Goal: Transaction & Acquisition: Purchase product/service

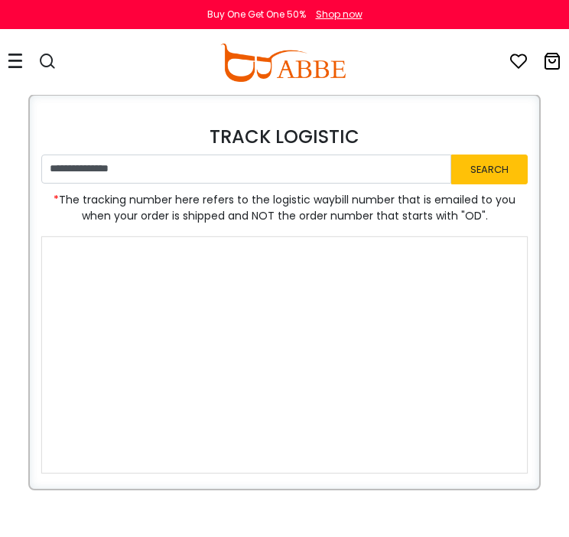
click at [20, 59] on icon at bounding box center [15, 61] width 15 height 16
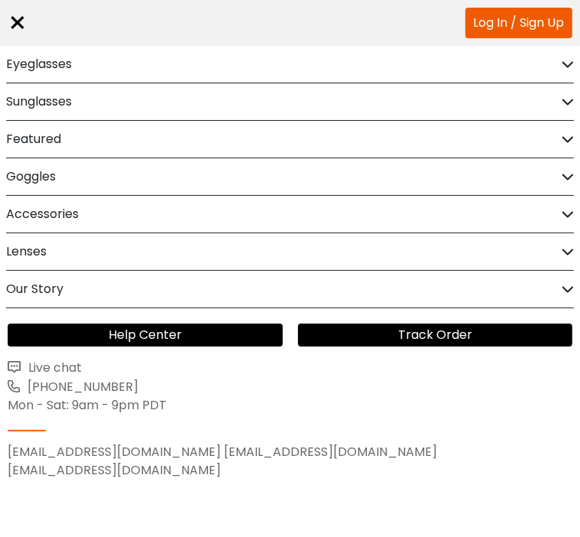
click at [562, 65] on icon at bounding box center [568, 64] width 12 height 11
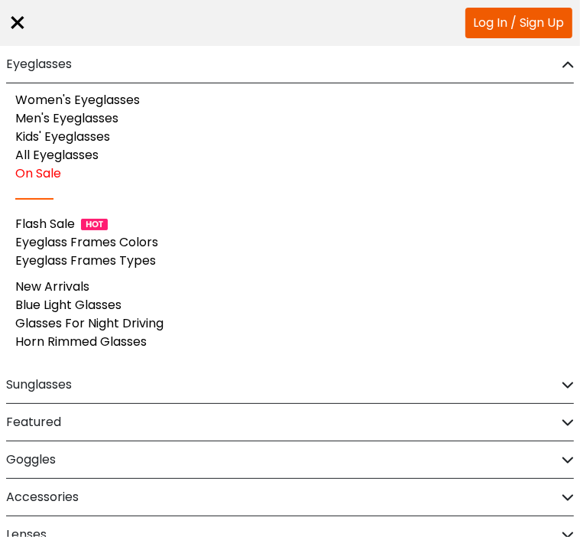
click at [86, 120] on link "Men's Eyeglasses" at bounding box center [66, 118] width 103 height 18
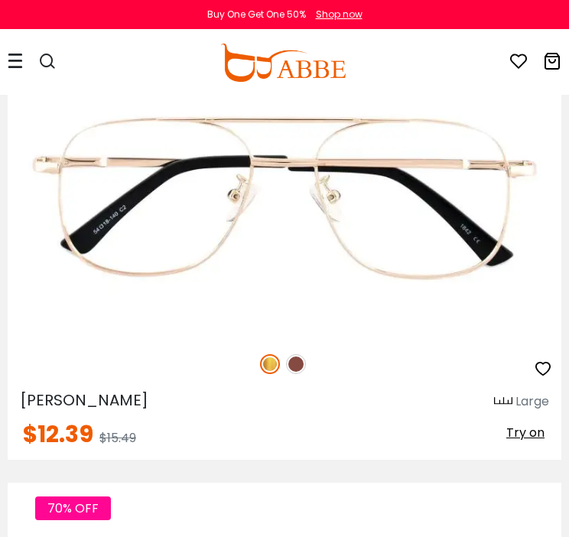
scroll to position [641, 0]
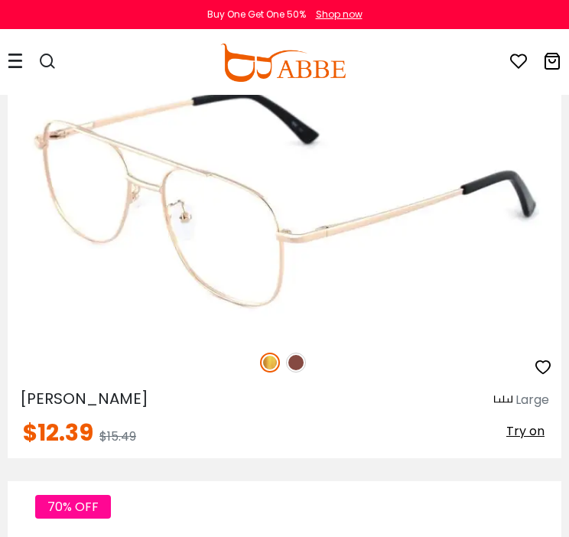
click at [260, 236] on img at bounding box center [284, 197] width 553 height 277
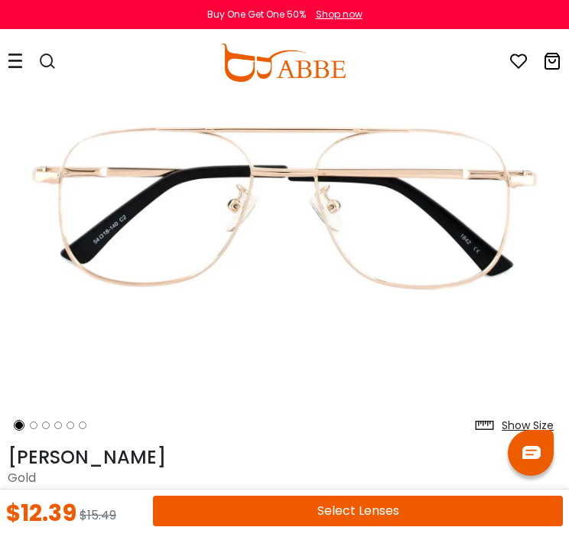
scroll to position [167, 0]
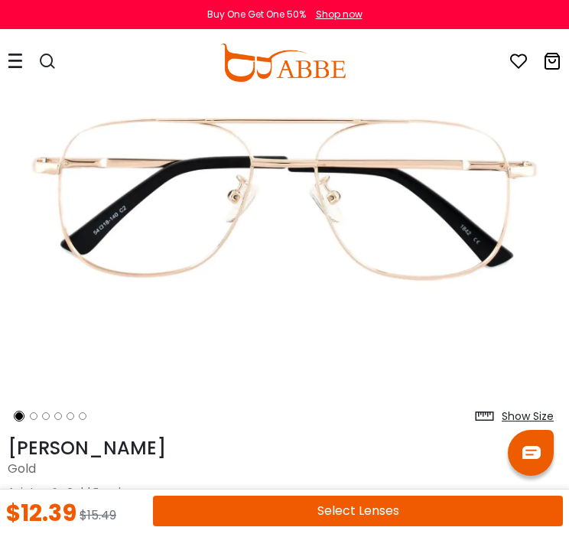
click at [330, 505] on button "Select Lenses" at bounding box center [358, 510] width 410 height 31
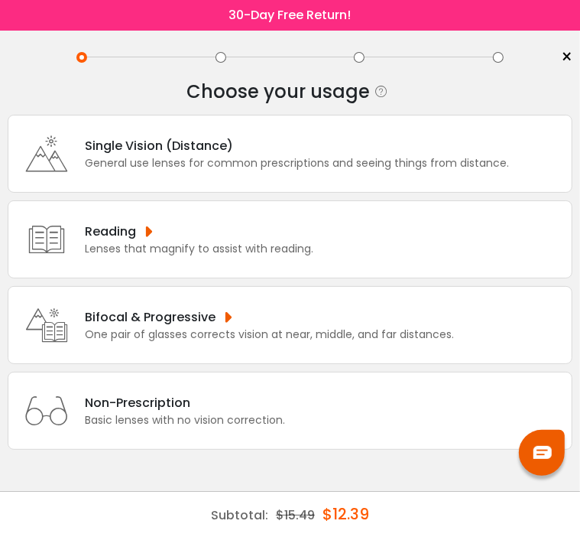
click at [201, 152] on div "Single Vision (Distance)" at bounding box center [297, 145] width 424 height 19
